Goal: Navigation & Orientation: Find specific page/section

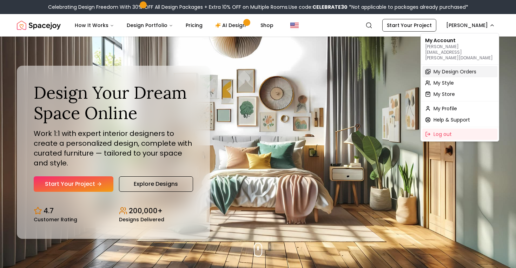
click at [467, 68] on span "My Design Orders" at bounding box center [455, 71] width 43 height 7
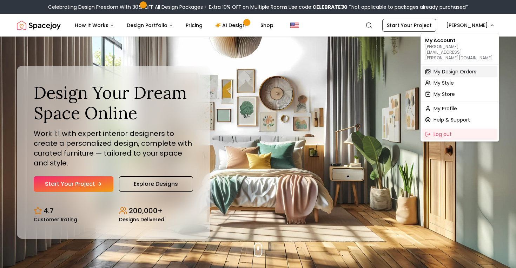
click at [432, 66] on div "My Design Orders" at bounding box center [460, 71] width 75 height 11
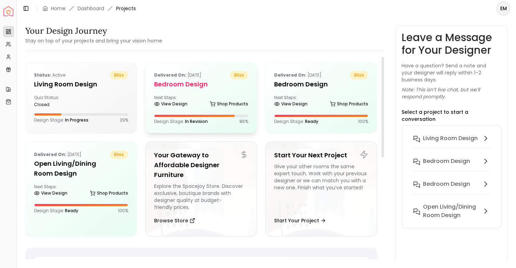
click at [183, 86] on h5 "Bedroom design" at bounding box center [201, 84] width 94 height 10
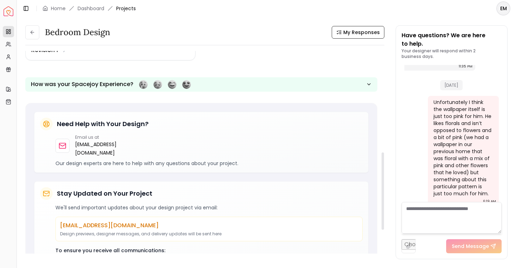
scroll to position [270, 0]
